Goal: Contribute content: Contribute content

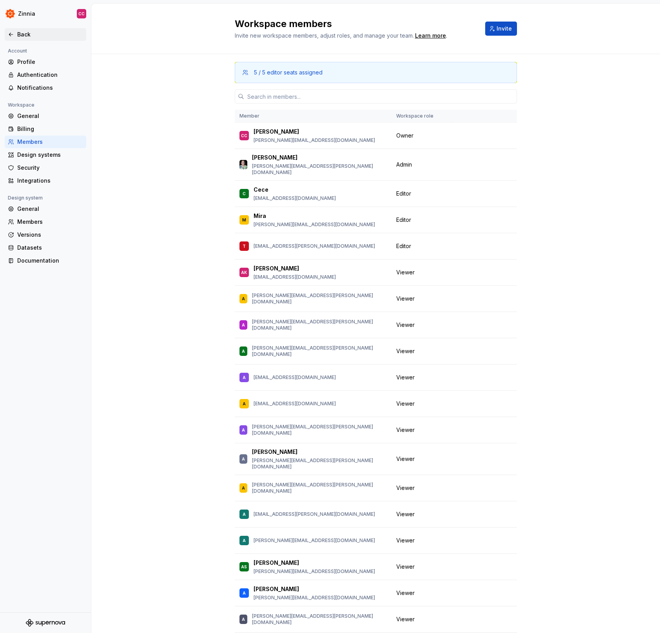
click at [25, 33] on div "Back" at bounding box center [50, 35] width 66 height 8
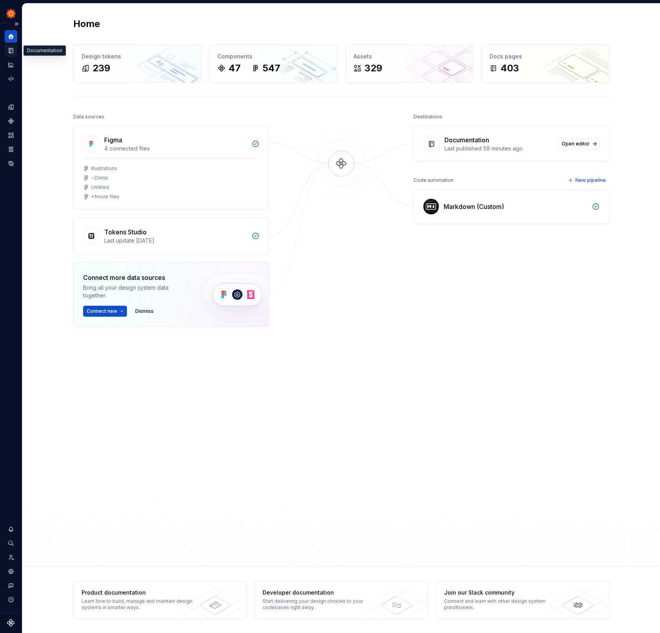
click at [9, 52] on icon "Documentation" at bounding box center [10, 50] width 7 height 7
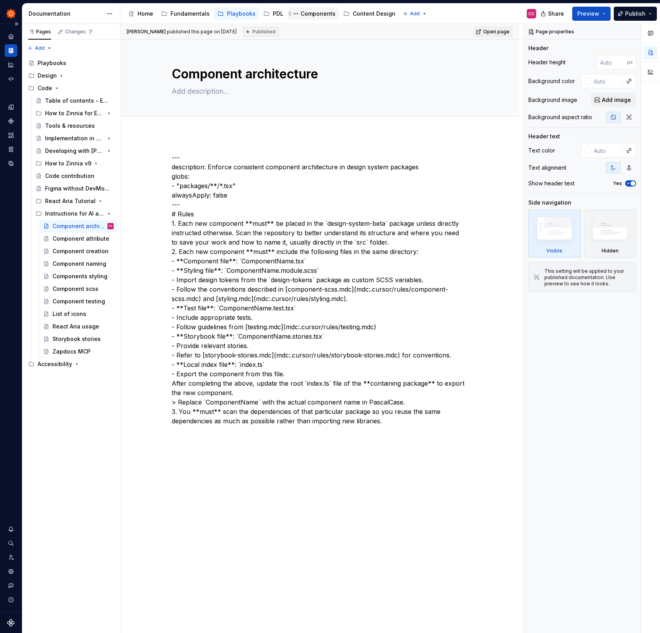
click at [308, 13] on div "Components" at bounding box center [318, 14] width 35 height 8
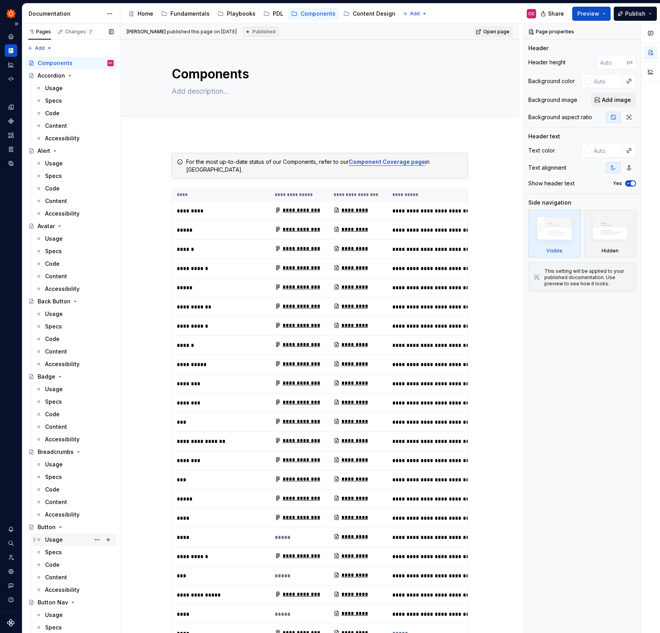
click at [65, 543] on div "Usage" at bounding box center [79, 539] width 69 height 11
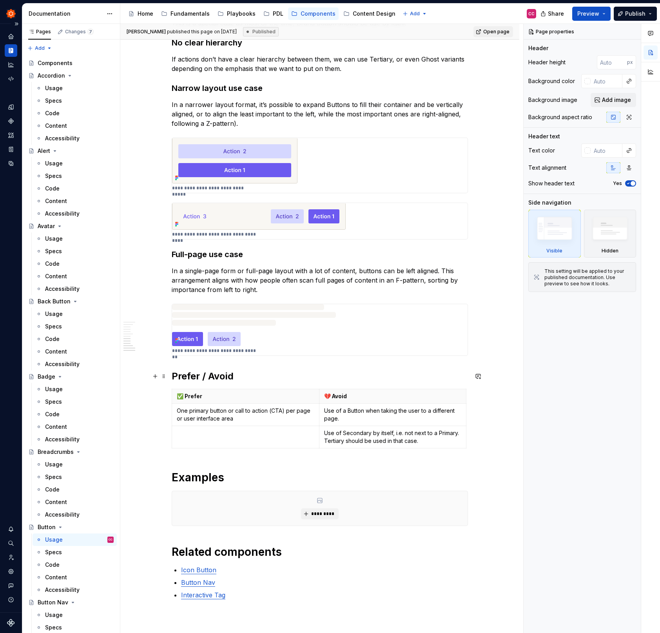
scroll to position [576, 0]
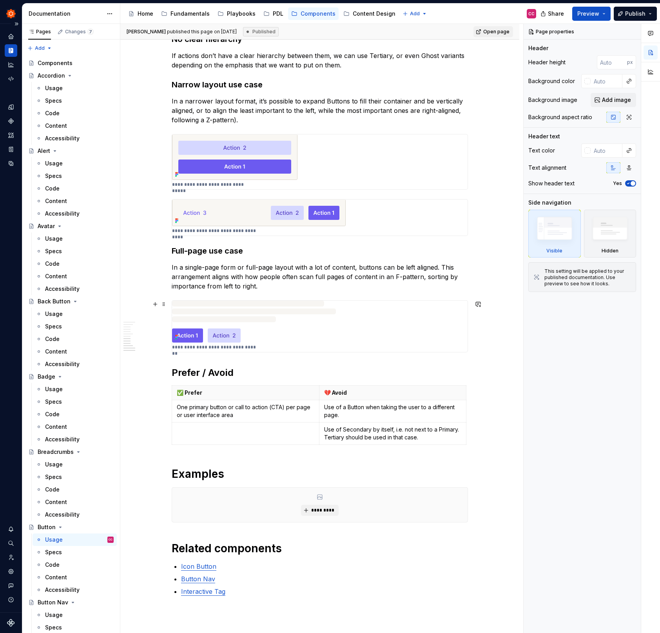
click at [259, 309] on img at bounding box center [254, 322] width 164 height 42
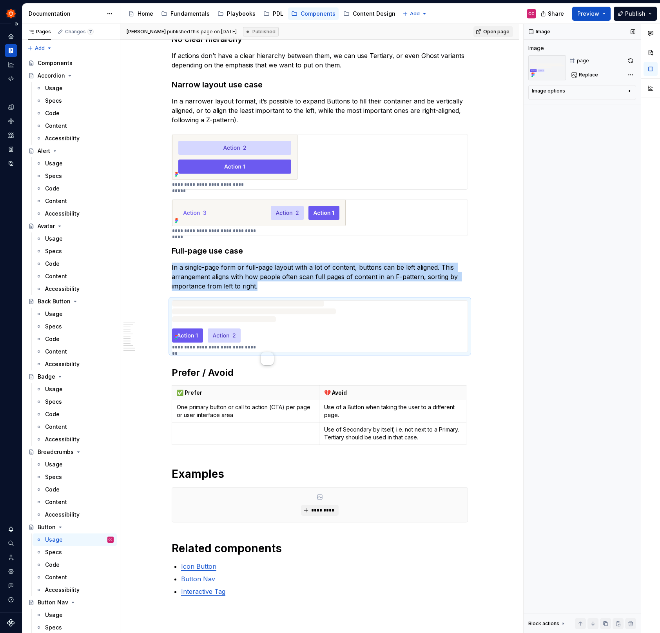
click at [624, 93] on div "Image options" at bounding box center [579, 92] width 94 height 9
click at [629, 91] on icon "button" at bounding box center [629, 91] width 6 height 6
click at [632, 73] on div "Comments Open comments No comments yet Select ‘Comment’ from the block context …" at bounding box center [592, 329] width 136 height 610
click at [576, 97] on div "File: Illustrations" at bounding box center [581, 98] width 81 height 6
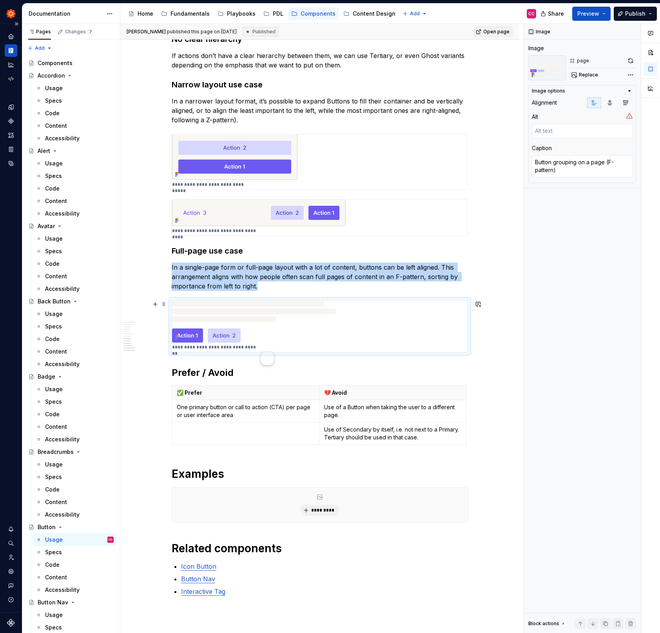
click at [490, 350] on div "**********" at bounding box center [319, 192] width 399 height 1245
click at [480, 343] on div "**********" at bounding box center [319, 192] width 399 height 1245
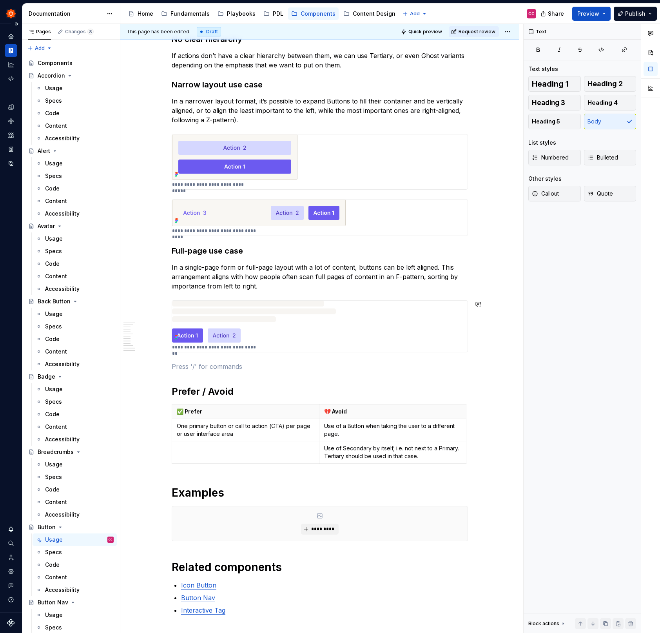
type textarea "*"
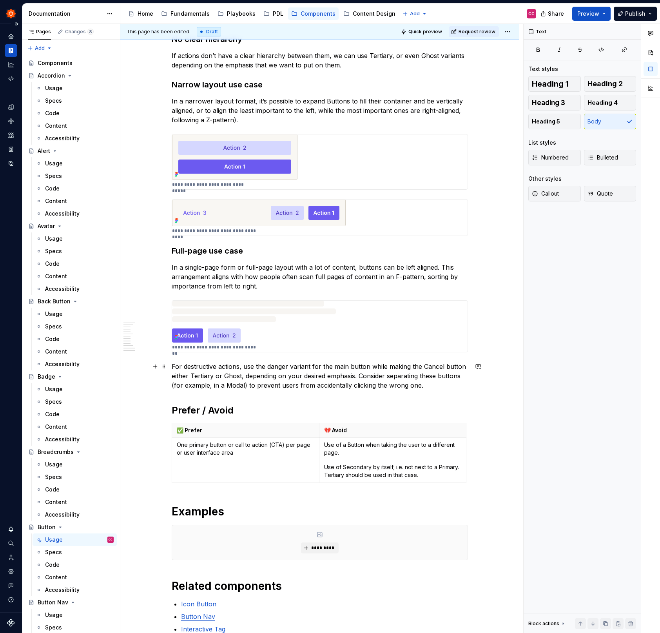
click at [173, 367] on div "**********" at bounding box center [319, 211] width 399 height 1282
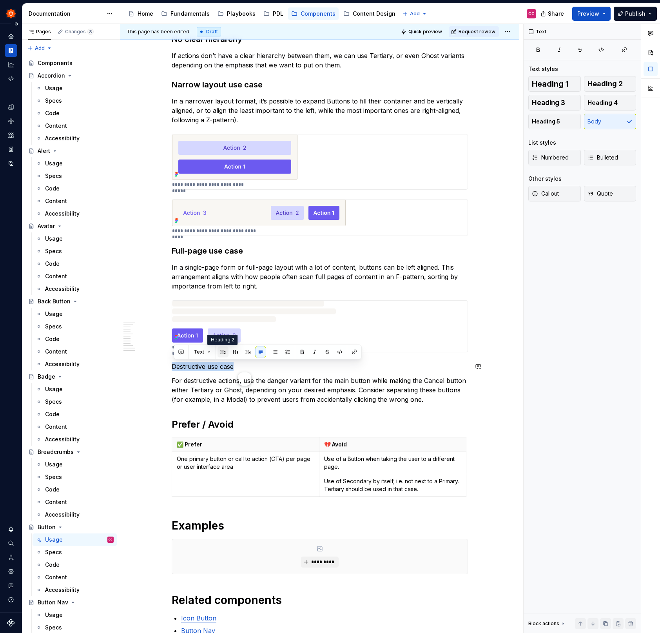
click at [223, 349] on button "button" at bounding box center [223, 352] width 11 height 11
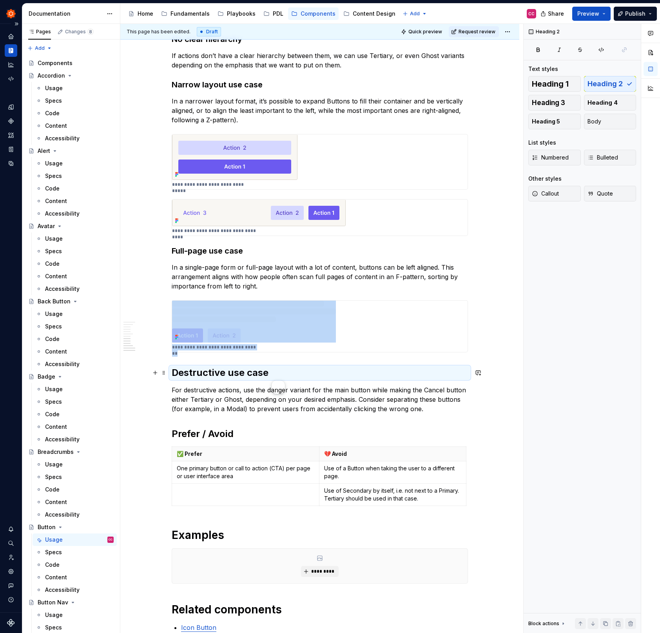
click at [254, 374] on h2 "Destructive use case" at bounding box center [320, 373] width 296 height 13
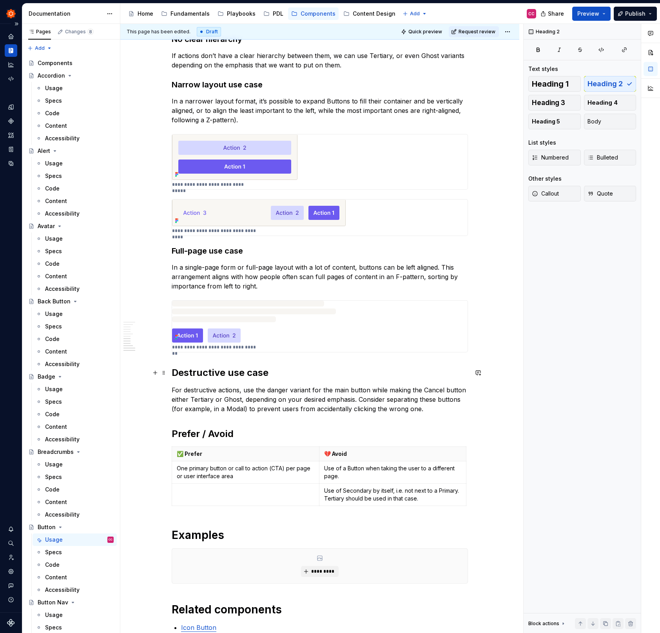
click at [254, 374] on h2 "Destructive use case" at bounding box center [320, 373] width 296 height 13
click at [250, 360] on button "button" at bounding box center [248, 356] width 11 height 11
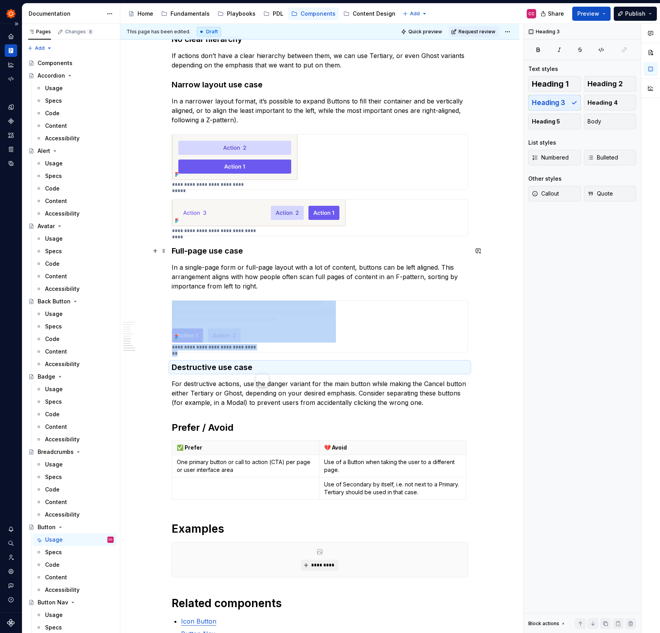
click at [203, 252] on h3 "Full-page use case" at bounding box center [320, 250] width 296 height 11
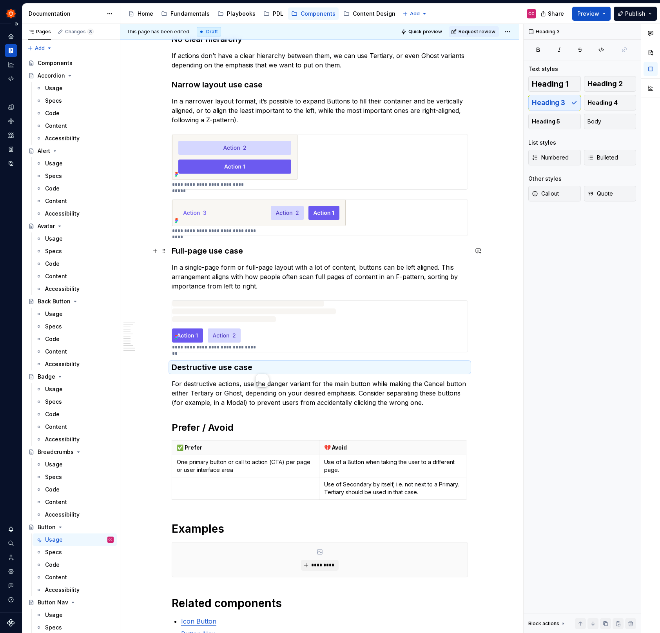
click at [203, 252] on h3 "Full-page use case" at bounding box center [320, 250] width 296 height 11
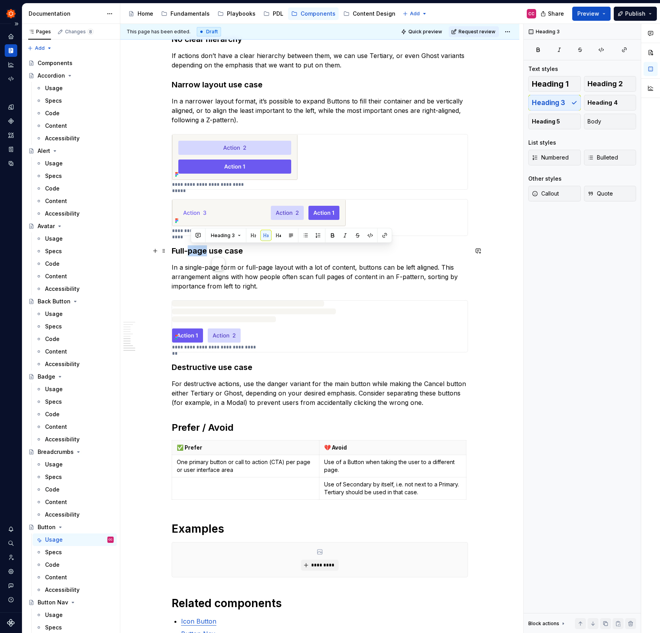
click at [203, 252] on h3 "Full-page use case" at bounding box center [320, 250] width 296 height 11
click at [218, 367] on h3 "Destructive use case" at bounding box center [320, 367] width 296 height 11
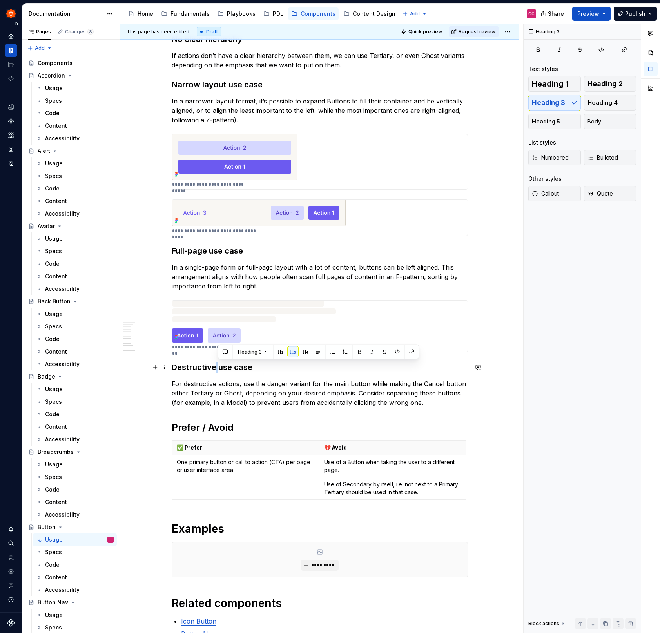
click at [218, 367] on h3 "Destructive use case" at bounding box center [320, 367] width 296 height 11
click at [432, 404] on p "For destructive actions, use the danger variant for the main button while makin…" at bounding box center [320, 393] width 296 height 28
click at [316, 321] on img at bounding box center [254, 322] width 164 height 42
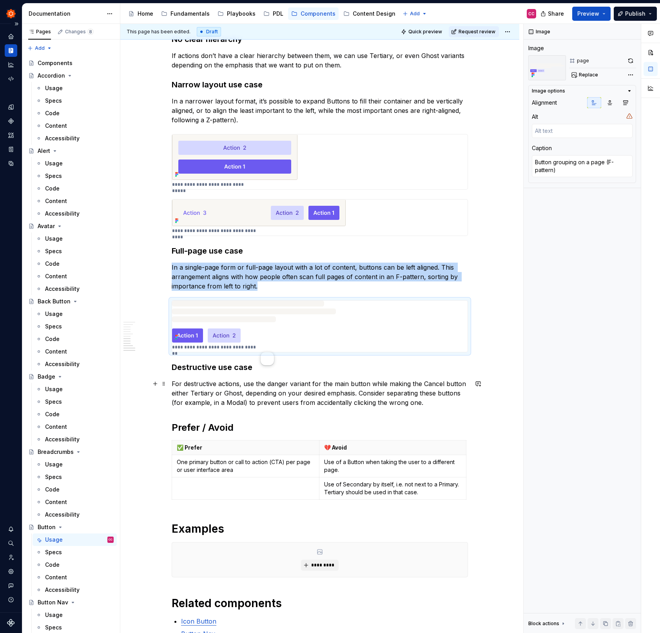
click at [426, 401] on p "For destructive actions, use the danger variant for the main button while makin…" at bounding box center [320, 393] width 296 height 28
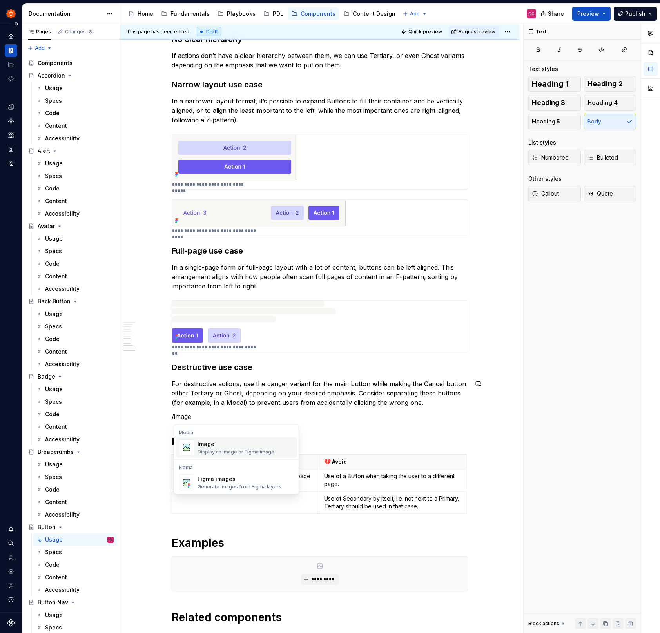
click at [255, 450] on div "Display an image or Figma image" at bounding box center [236, 452] width 77 height 6
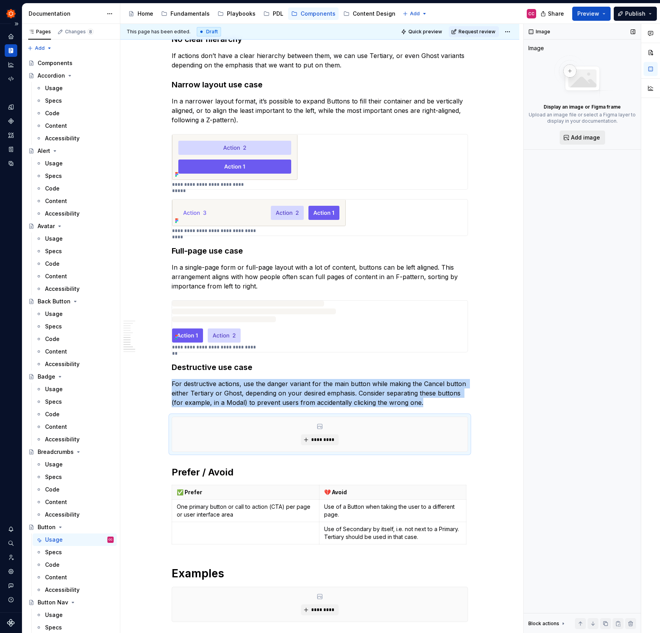
click at [584, 138] on span "Add image" at bounding box center [585, 138] width 29 height 8
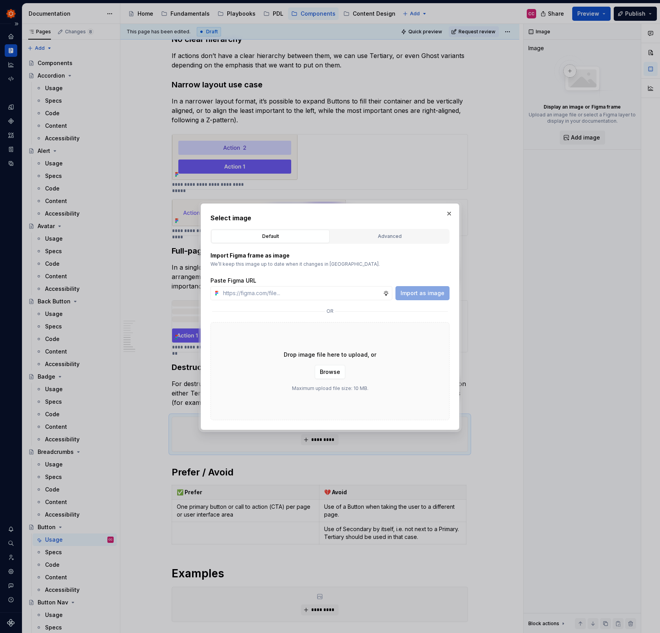
click at [343, 261] on p "We’ll keep this image up to date when it changes in [GEOGRAPHIC_DATA]." at bounding box center [330, 264] width 239 height 6
click at [381, 238] on div "Advanced" at bounding box center [389, 236] width 113 height 8
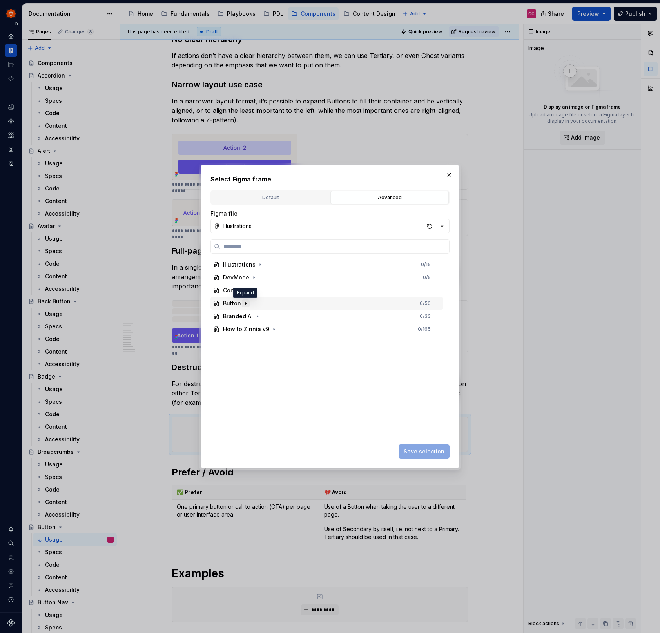
click at [246, 302] on icon "button" at bounding box center [246, 303] width 6 height 6
click at [429, 228] on div "button" at bounding box center [429, 226] width 11 height 11
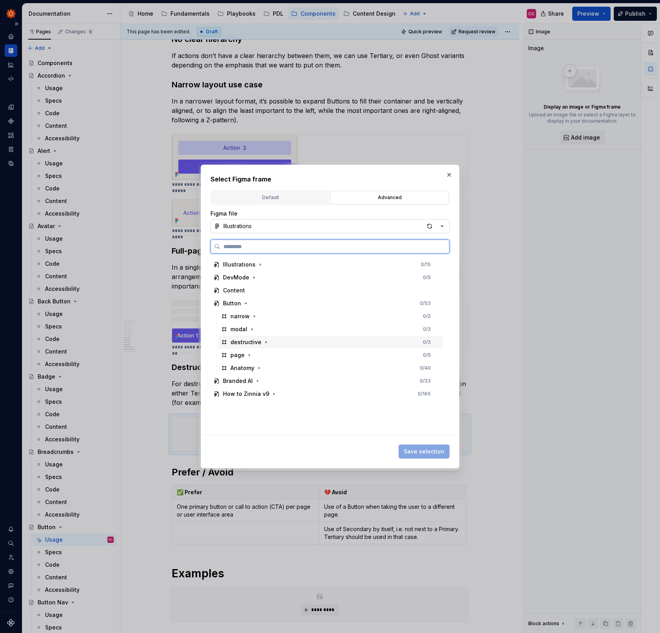
click at [241, 341] on div "destructive" at bounding box center [246, 342] width 31 height 8
click at [421, 450] on span "Save selection" at bounding box center [424, 452] width 41 height 8
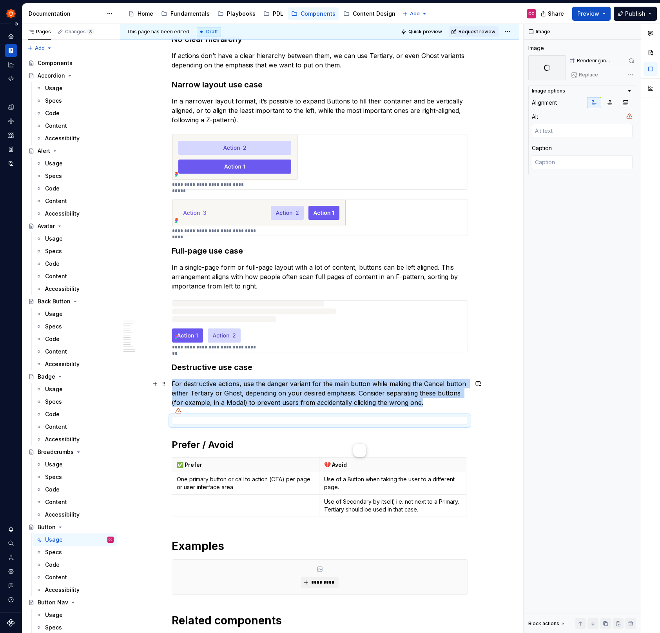
click at [271, 394] on p "For destructive actions, use the danger variant for the main button while makin…" at bounding box center [320, 393] width 296 height 28
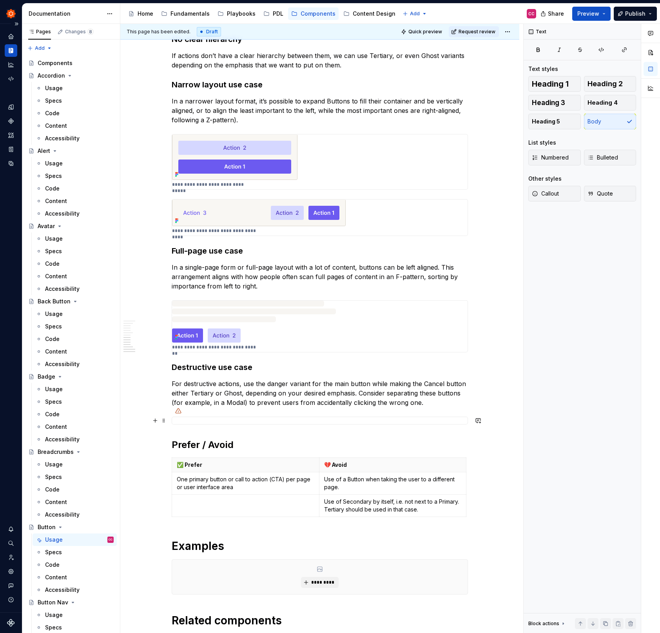
click at [255, 421] on div at bounding box center [320, 421] width 296 height 8
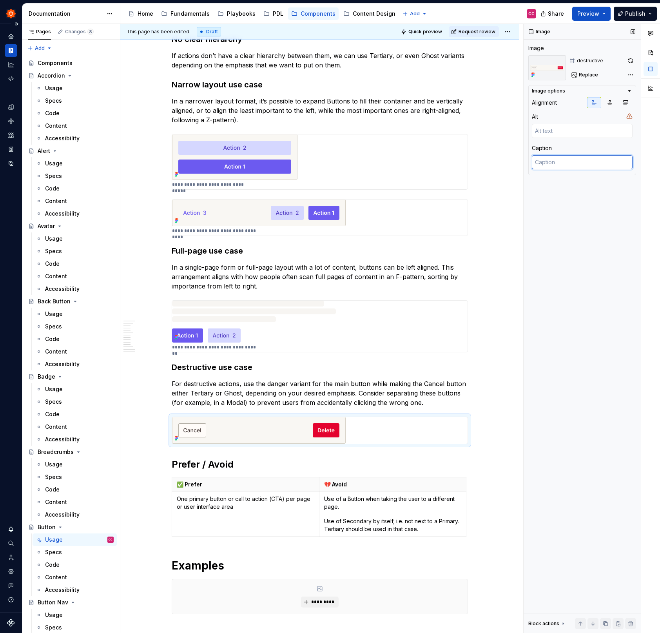
click at [553, 165] on textarea at bounding box center [582, 162] width 101 height 14
type textarea "*"
type textarea "B"
type textarea "*"
type textarea "Bu"
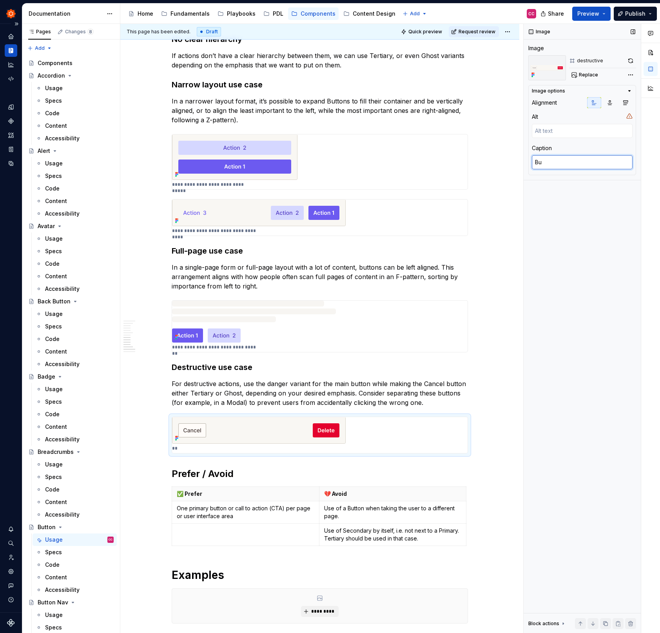
type textarea "*"
type textarea "But"
type textarea "*"
type textarea "Butt"
type textarea "*"
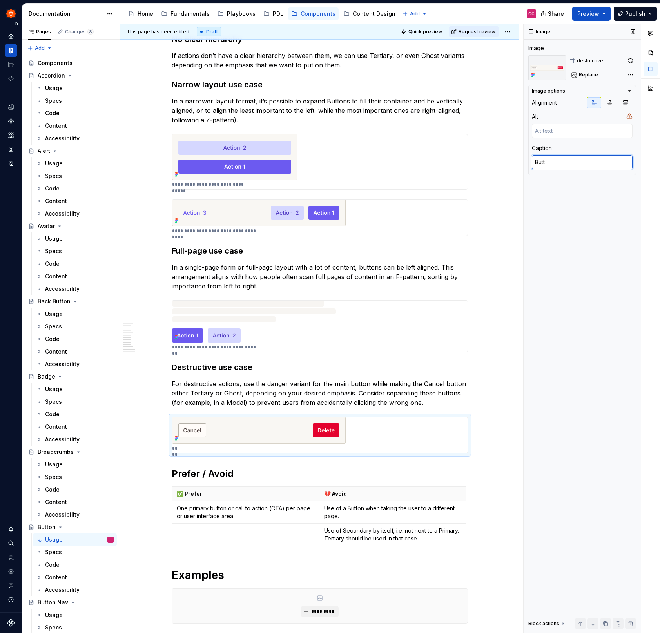
type textarea "Butto"
type textarea "*"
type textarea "Button"
type textarea "*"
type textarea "Button"
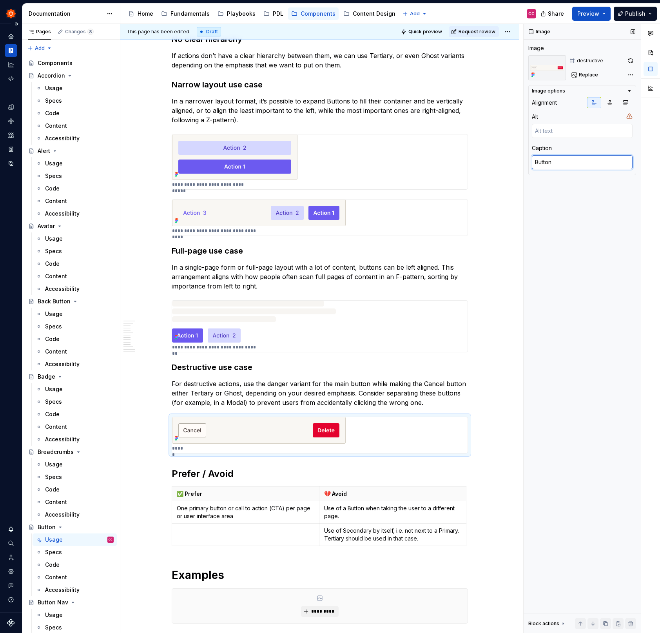
type textarea "*"
type textarea "Button g"
type textarea "*"
type textarea "Button gr"
type textarea "*"
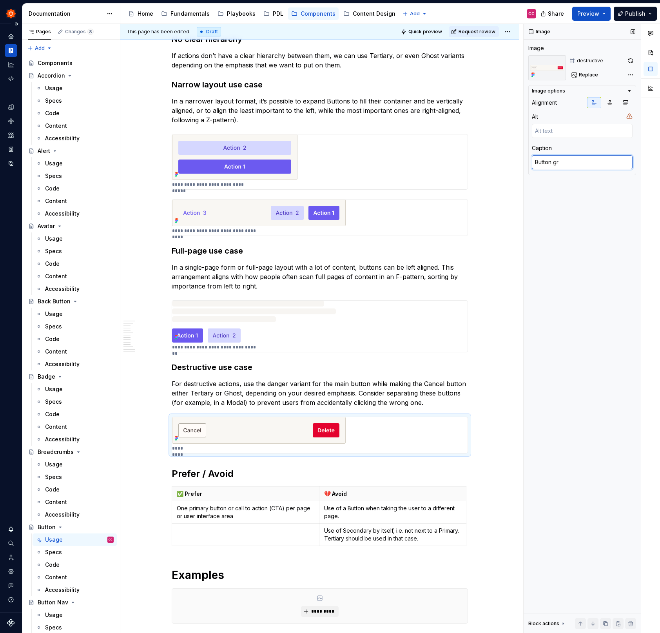
type textarea "Button gro"
type textarea "*"
type textarea "Button grou"
type textarea "*"
type textarea "Button group"
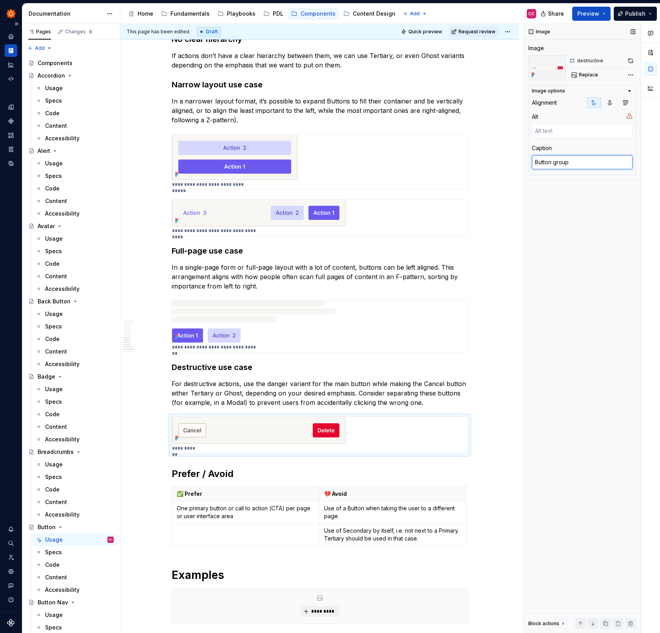
type textarea "*"
type textarea "Button groupi"
type textarea "*"
type textarea "Button groupin"
type textarea "*"
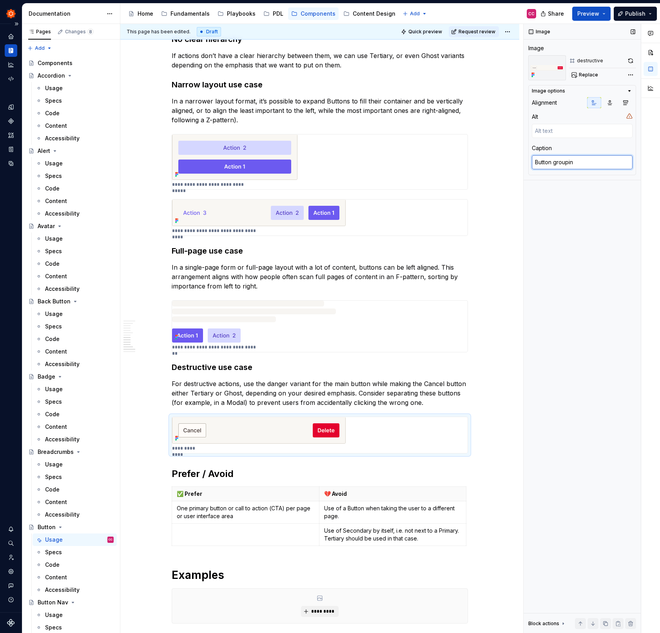
type textarea "Button grouping"
type textarea "*"
type textarea "Button grouping"
type textarea "*"
type textarea "Button grouping f"
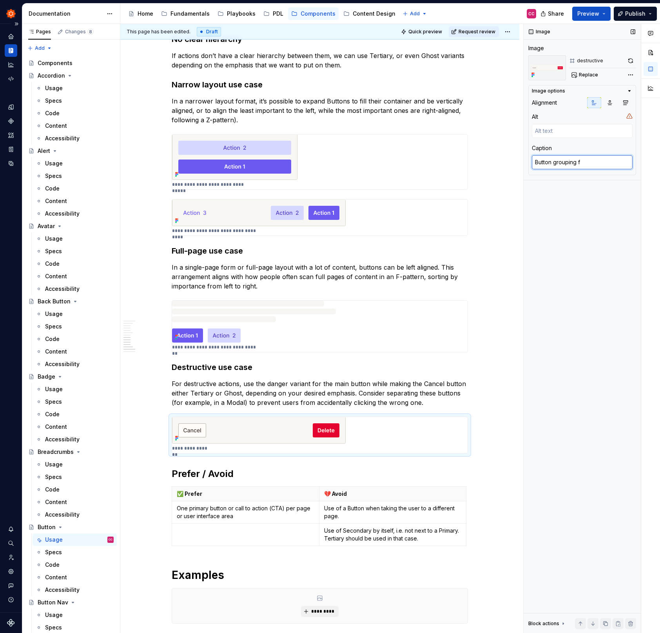
type textarea "*"
type textarea "Button grouping fo"
type textarea "*"
type textarea "Button grouping for"
type textarea "*"
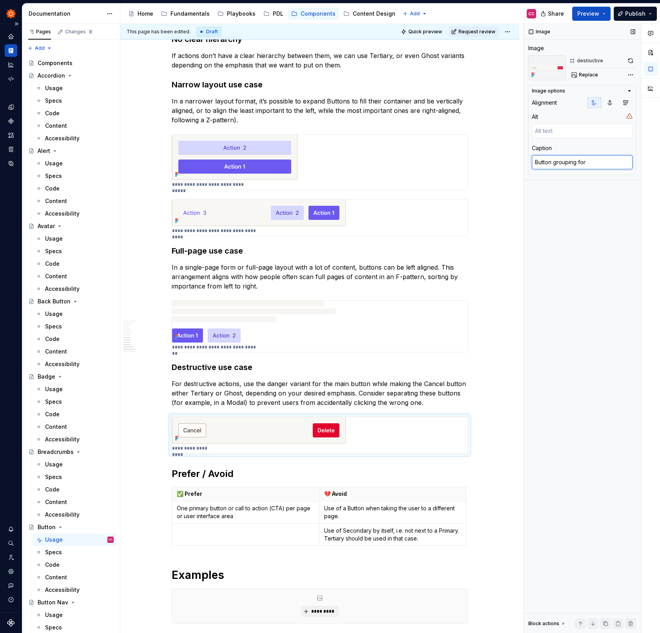
type textarea "Button grouping for"
type textarea "*"
type textarea "Button grouping for a"
type textarea "*"
type textarea "Button grouping for a"
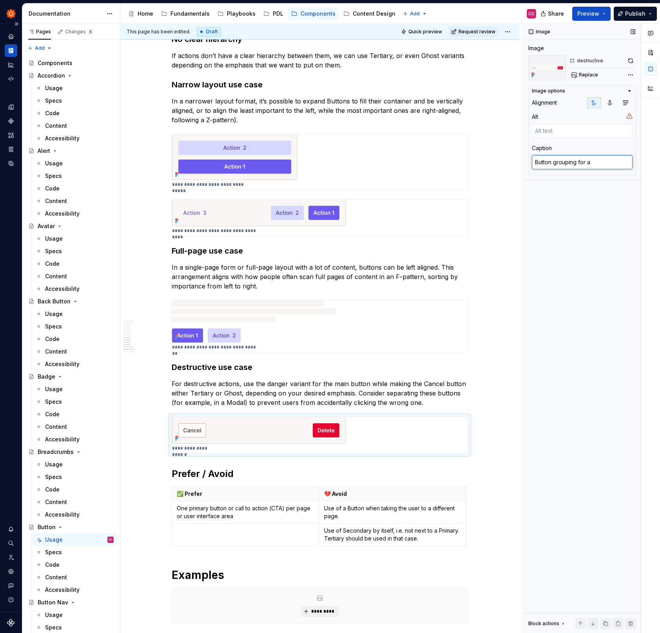
type textarea "*"
type textarea "Button grouping for a d"
type textarea "*"
type textarea "Button grouping for a de"
type textarea "*"
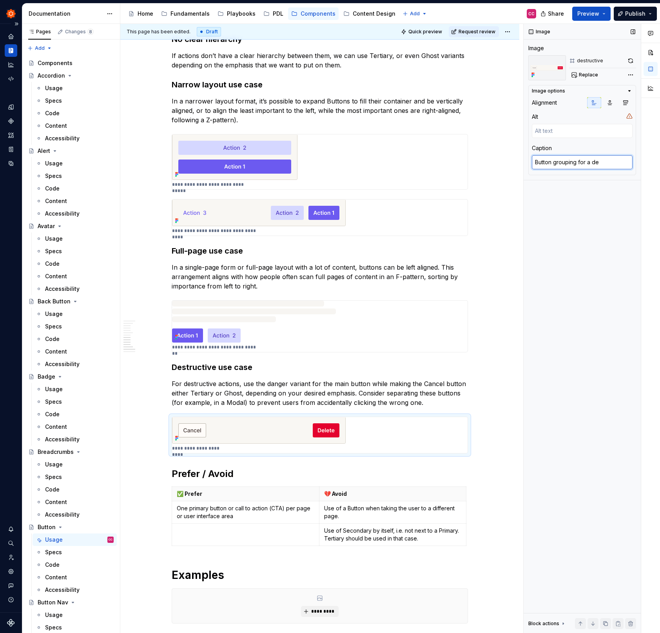
type textarea "Button grouping for a des"
type textarea "*"
type textarea "Button grouping for a dest"
type textarea "*"
type textarea "Button grouping for a destr"
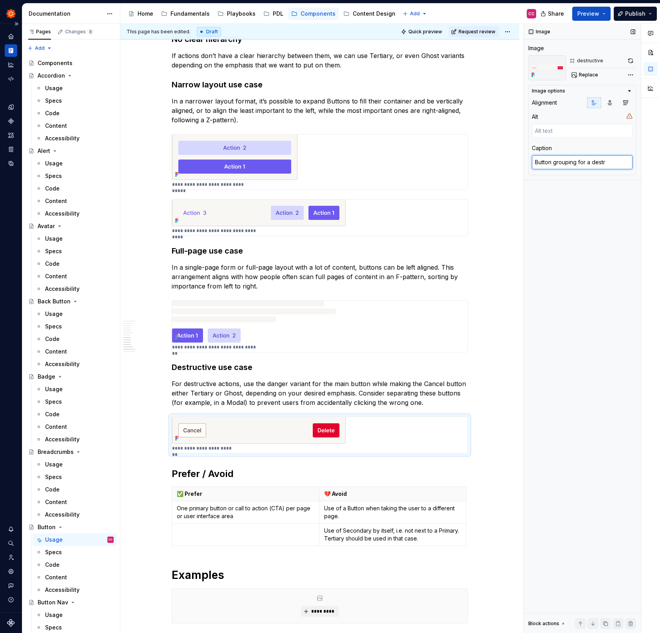
type textarea "*"
type textarea "Button grouping for a destru"
type textarea "*"
type textarea "Button grouping for a destruc"
type textarea "*"
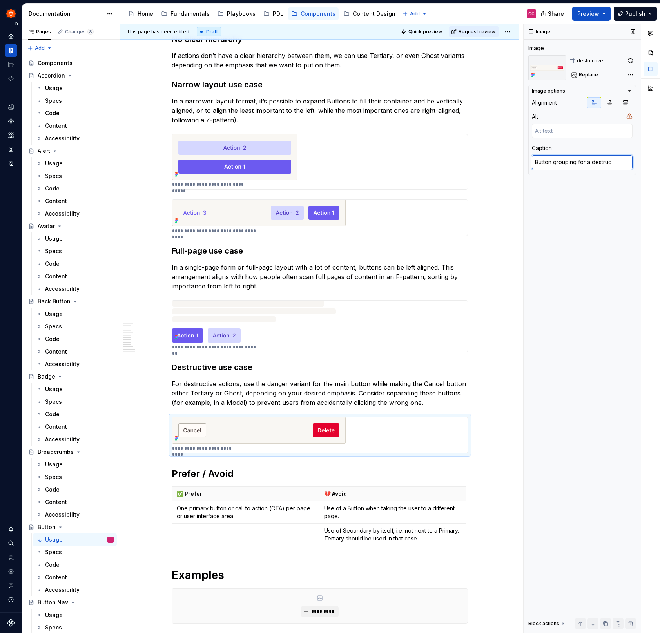
type textarea "Button grouping for a destruct"
type textarea "*"
type textarea "Button grouping for a destructi"
type textarea "*"
type textarea "Button grouping for a destructiv"
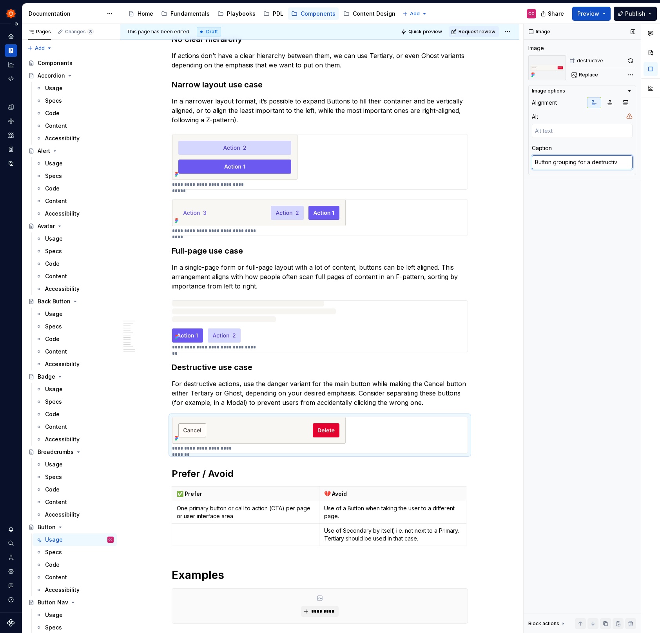
type textarea "*"
type textarea "Button grouping for a destructive"
type textarea "*"
type textarea "Button grouping for a destructive"
type textarea "*"
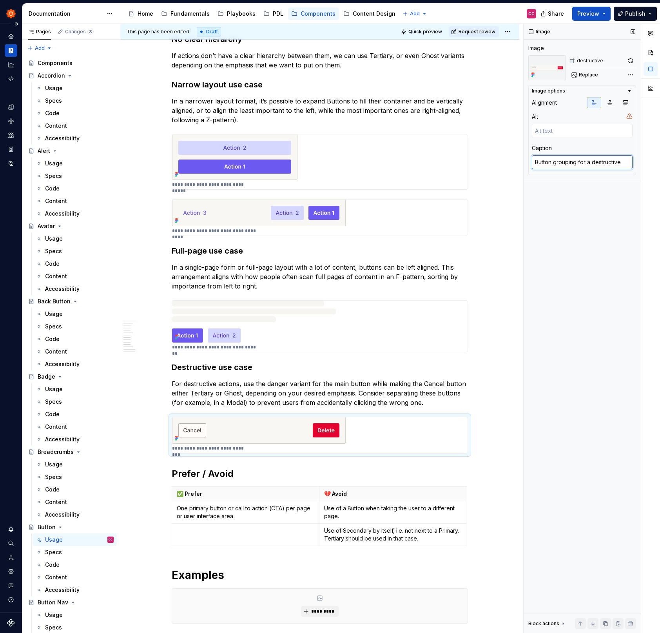
type textarea "Button grouping for a destructive a"
type textarea "*"
type textarea "Button grouping for a destructive ac"
type textarea "*"
type textarea "Button grouping for a destructive act"
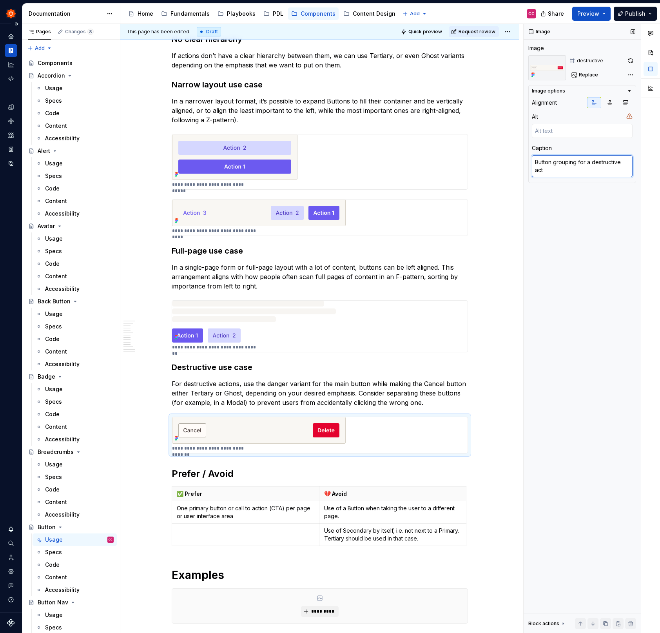
type textarea "*"
type textarea "Button grouping for a destructive acti"
type textarea "*"
type textarea "Button grouping for a destructive actio"
type textarea "*"
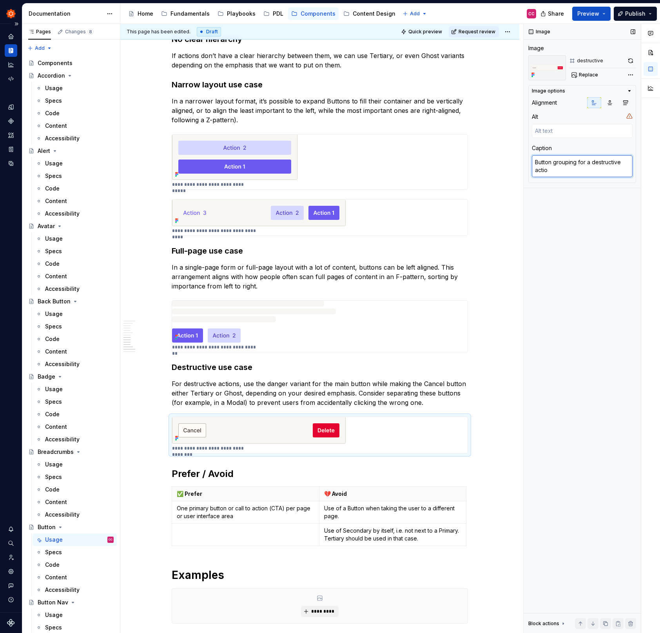
type textarea "Button grouping for a destructive action"
type textarea "*"
type textarea "Button grouping for a destructive action"
type textarea "*"
type textarea "Button grouping for a destructive action"
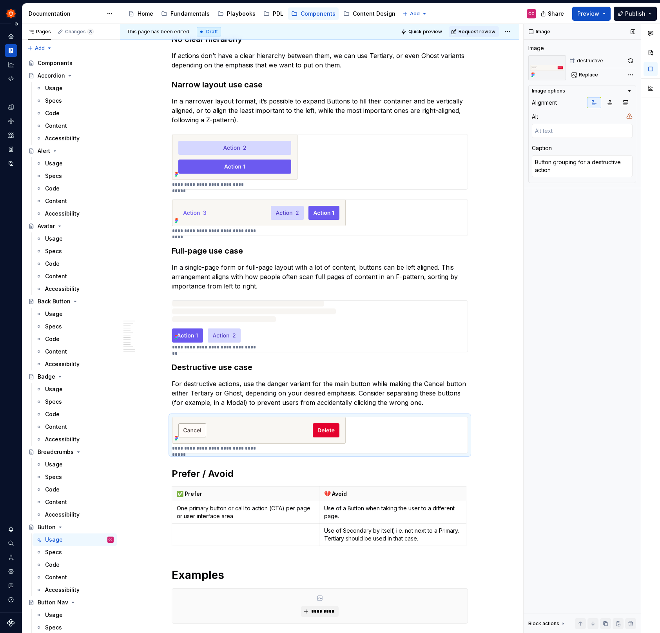
click at [616, 310] on div "Image Image destructive Replace Image options Alignment Alt Caption Button grou…" at bounding box center [582, 329] width 117 height 610
click at [392, 387] on p "For destructive actions, use the danger variant for the main button while makin…" at bounding box center [320, 393] width 296 height 28
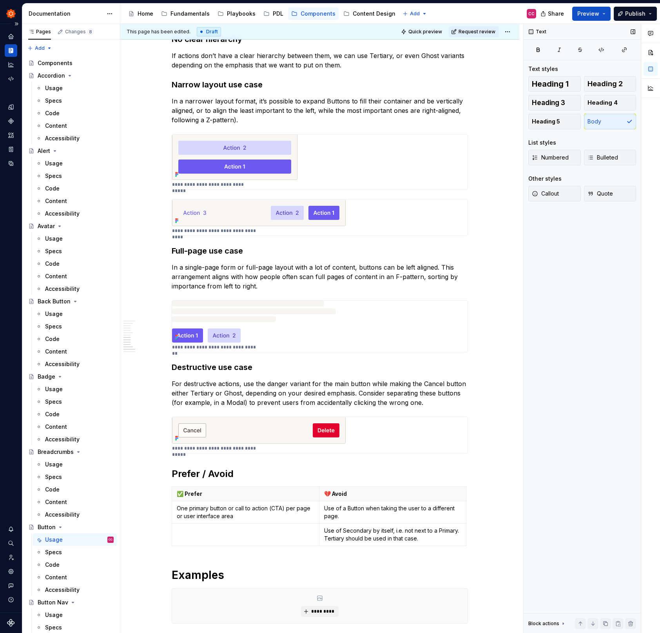
click at [592, 306] on div "Text Text styles Heading 1 Heading 2 Heading 3 Heading 4 Heading 5 Body List st…" at bounding box center [582, 329] width 117 height 610
click at [509, 29] on html "Zinnia CC Design system data Documentation Accessibility guide for tree Page tr…" at bounding box center [330, 316] width 660 height 633
click at [609, 318] on div "Comments Open comments No comments yet Select ‘Comment’ from the block context …" at bounding box center [592, 329] width 136 height 610
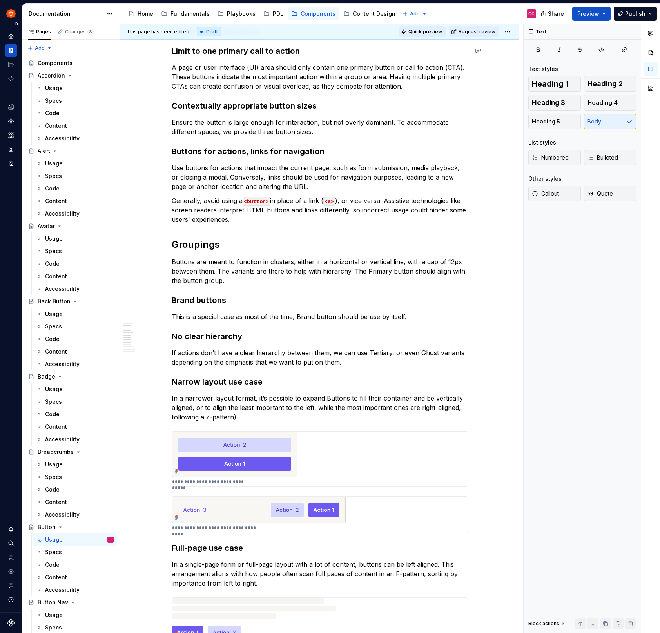
click at [435, 32] on span "Quick preview" at bounding box center [426, 32] width 34 height 6
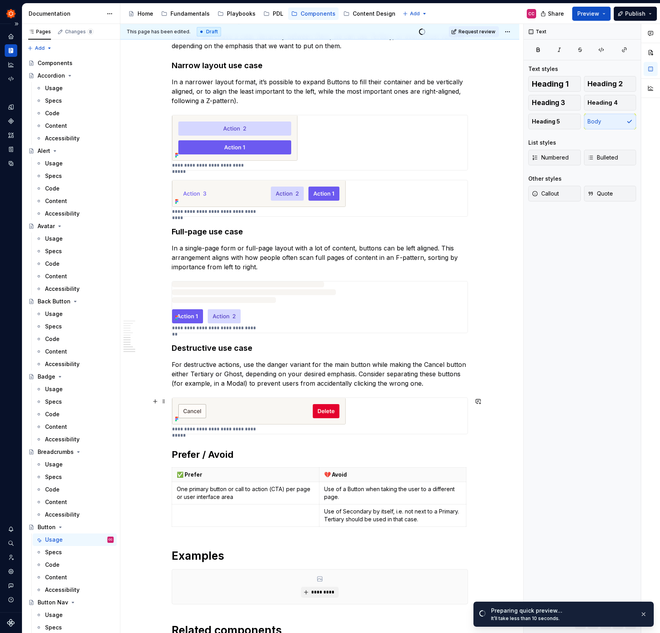
scroll to position [595, 0]
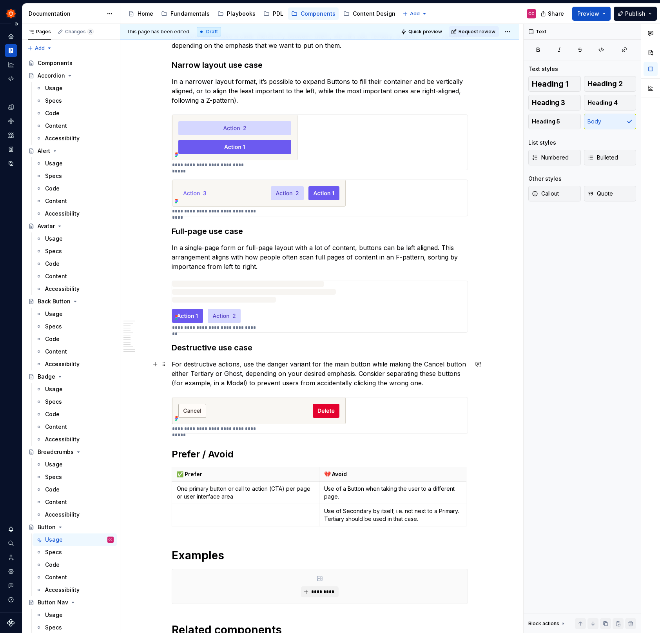
click at [274, 364] on p "For destructive actions, use the danger variant for the main button while makin…" at bounding box center [320, 374] width 296 height 28
click at [404, 377] on p "For destructive actions, use the Danger variant for the main button while makin…" at bounding box center [320, 374] width 296 height 28
click at [435, 382] on p "For destructive actions, use the Danger variant for the main button while makin…" at bounding box center [320, 374] width 296 height 28
click at [429, 364] on p "For destructive actions, use the Danger variant for the main button while makin…" at bounding box center [320, 374] width 296 height 28
click at [426, 392] on div "**********" at bounding box center [320, 133] width 296 height 1128
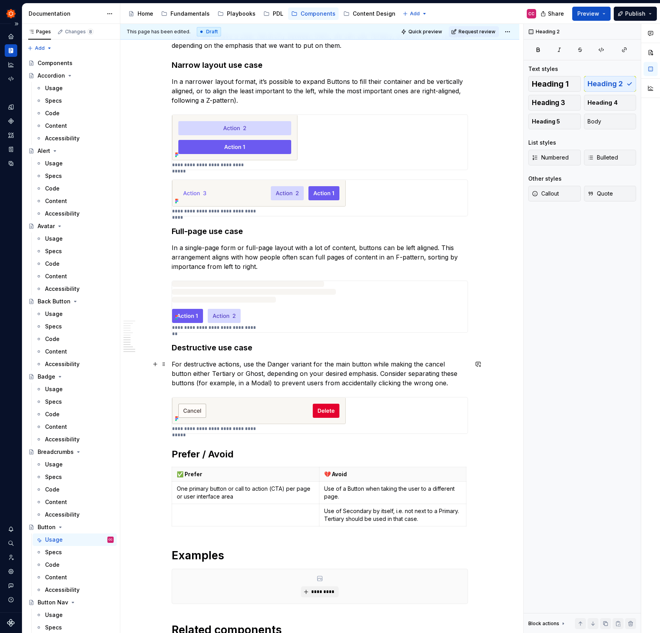
click at [436, 387] on p "For destructive actions, use the Danger variant for the main button while makin…" at bounding box center [320, 374] width 296 height 28
click at [439, 383] on p "For destructive actions, use the Danger variant for the main button while makin…" at bounding box center [320, 374] width 296 height 28
click at [580, 378] on div "Text Text styles Heading 1 Heading 2 Heading 3 Heading 4 Heading 5 Body List st…" at bounding box center [582, 329] width 117 height 610
click at [434, 34] on span "Quick preview" at bounding box center [426, 32] width 34 height 6
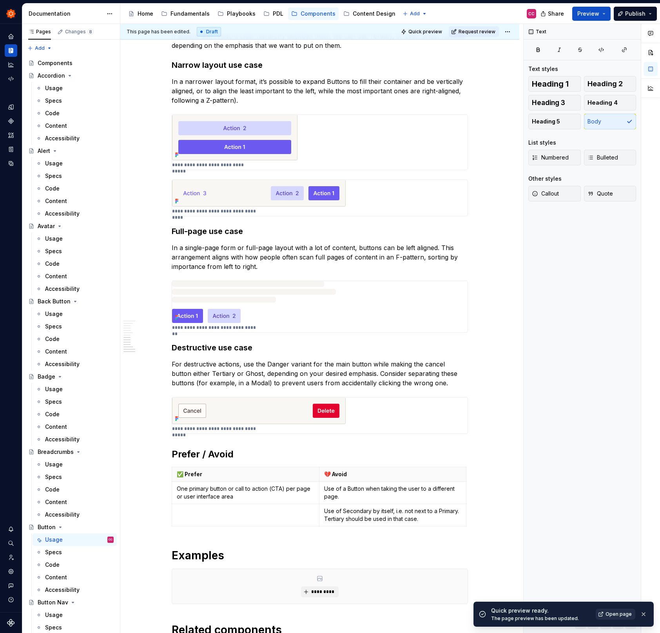
click at [619, 611] on span "Open page" at bounding box center [619, 614] width 26 height 6
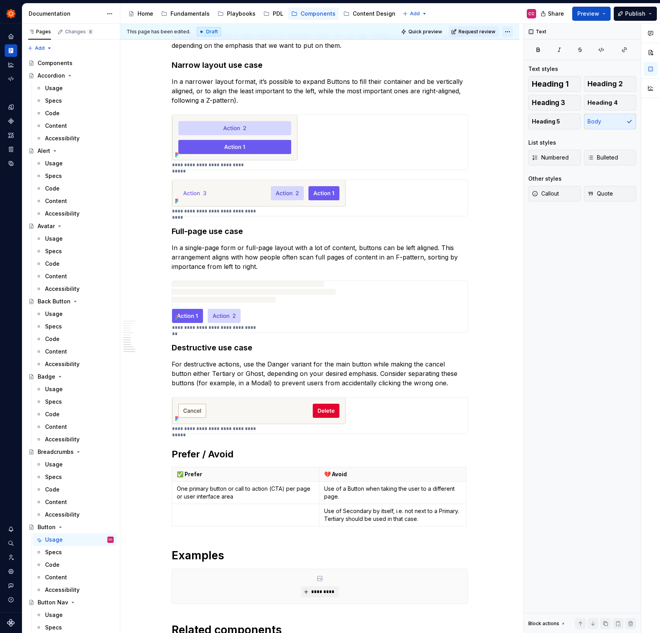
click at [513, 29] on html "Zinnia CC Design system data Documentation Accessibility guide for tree Page tr…" at bounding box center [330, 316] width 660 height 633
click at [612, 84] on div "Ready for publish" at bounding box center [626, 87] width 54 height 8
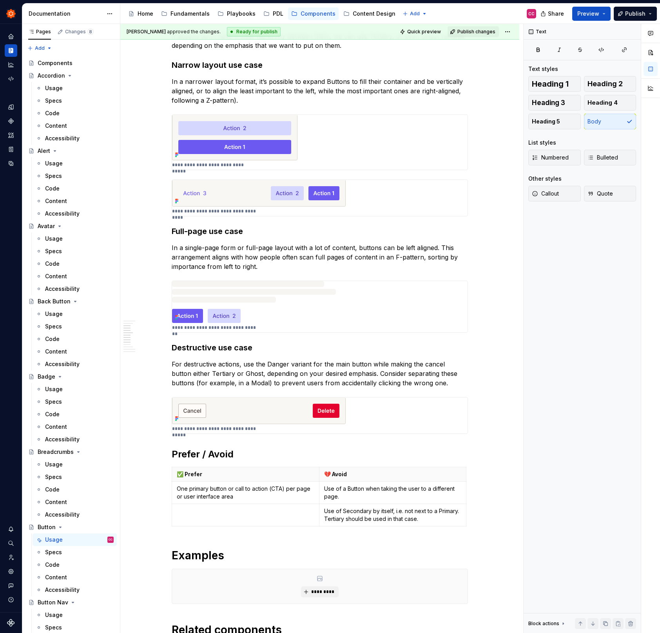
scroll to position [298, 0]
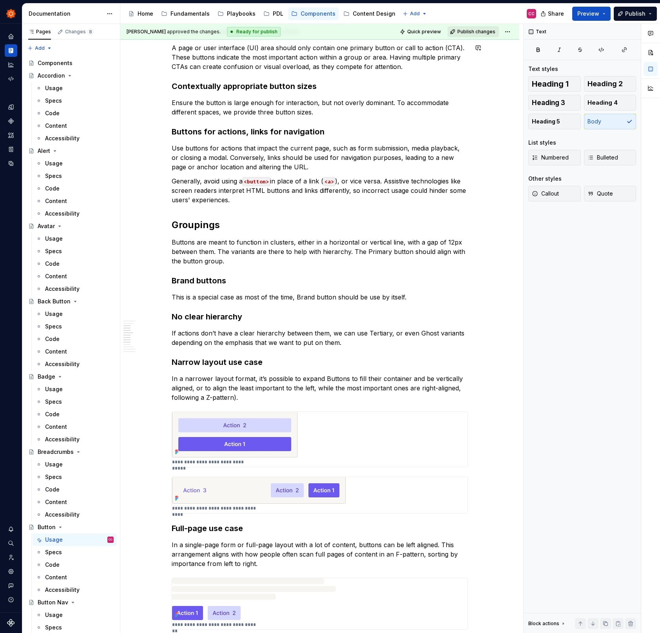
click at [477, 34] on span "Publish changes" at bounding box center [477, 32] width 38 height 6
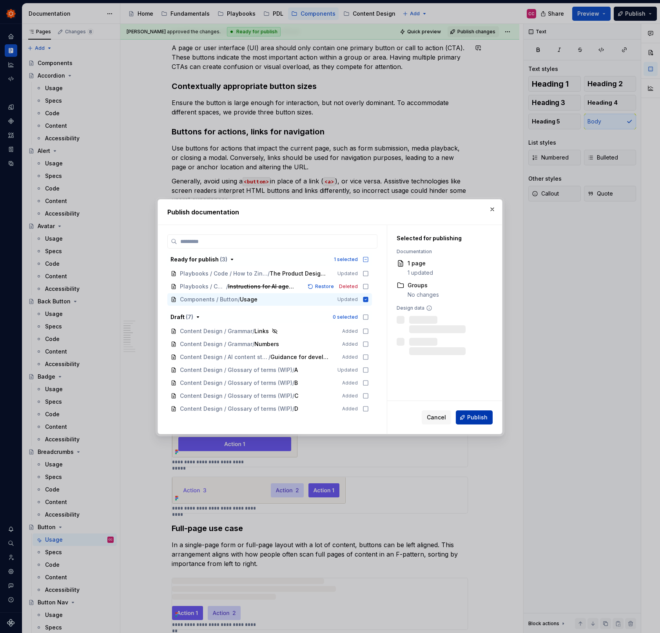
click at [478, 415] on span "Publish" at bounding box center [477, 418] width 20 height 8
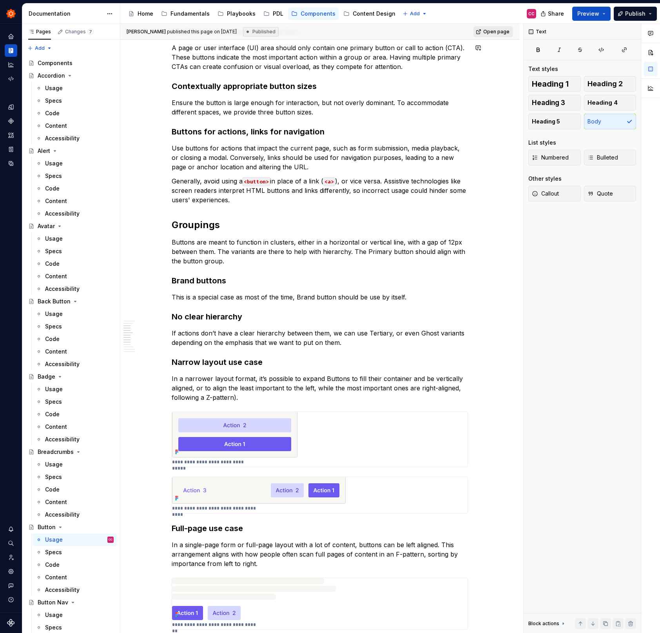
click at [502, 31] on span "Open page" at bounding box center [496, 32] width 26 height 6
type textarea "*"
click at [10, 80] on icon "Code automation" at bounding box center [10, 78] width 7 height 7
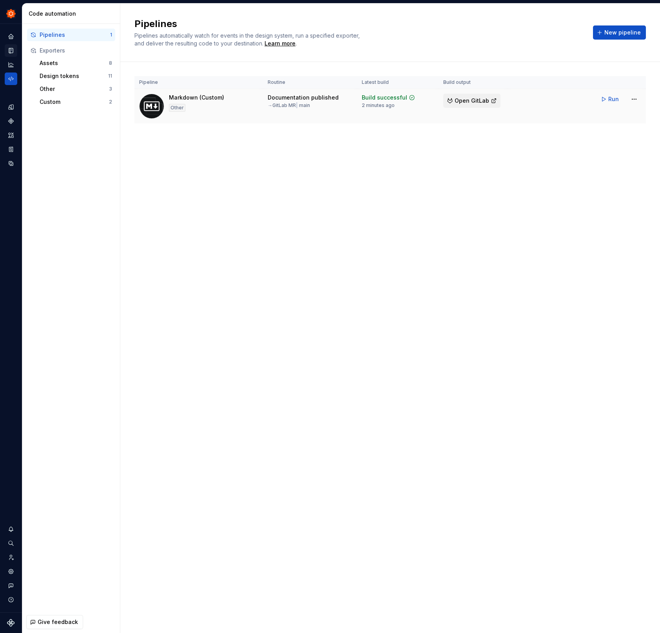
click at [472, 100] on span "Open GitLab" at bounding box center [472, 101] width 35 height 8
click at [452, 295] on div "Pipelines Pipelines automatically watch for events in the design system, run a …" at bounding box center [390, 319] width 540 height 630
